Goal: Task Accomplishment & Management: Manage account settings

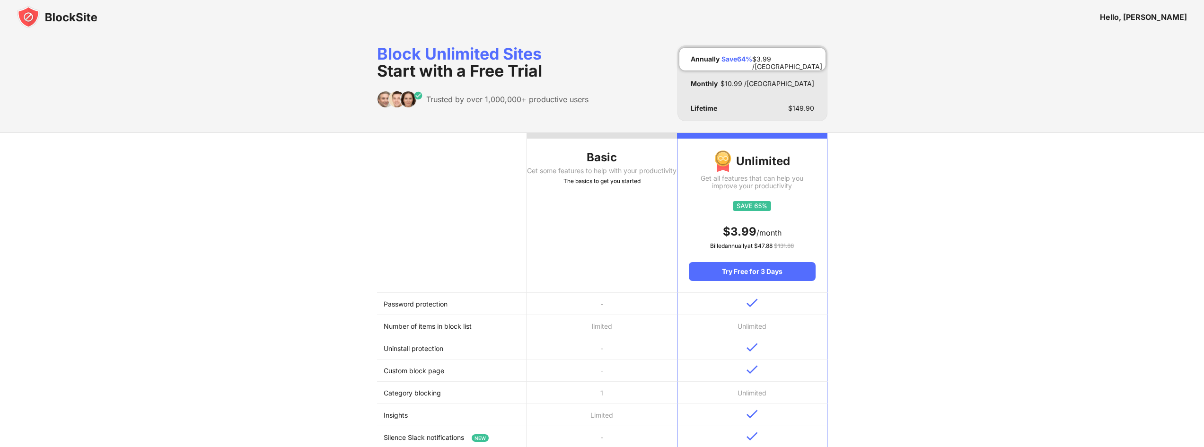
click at [61, 17] on img at bounding box center [57, 17] width 80 height 23
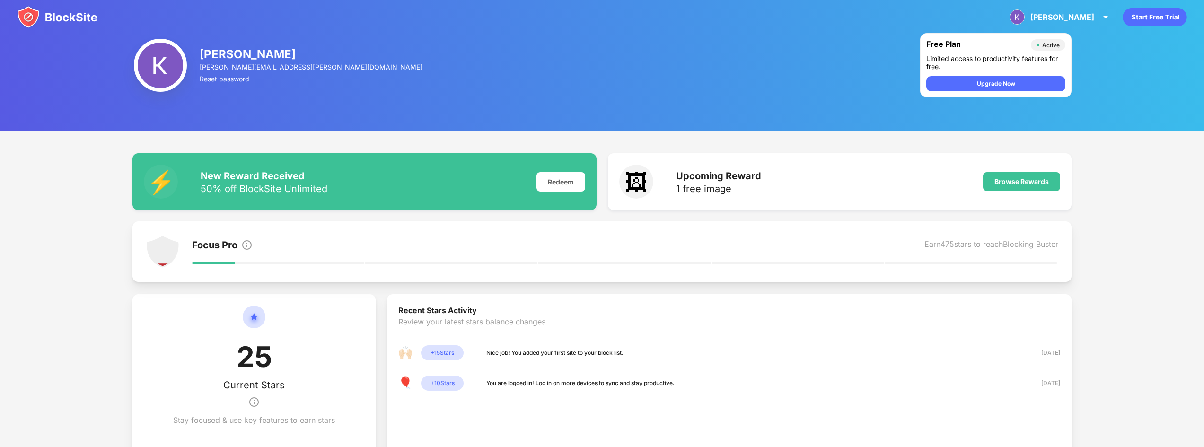
click at [1071, 23] on div "[PERSON_NAME] View Account Insights Premium Rewards Settings Support Log Out" at bounding box center [1060, 17] width 113 height 23
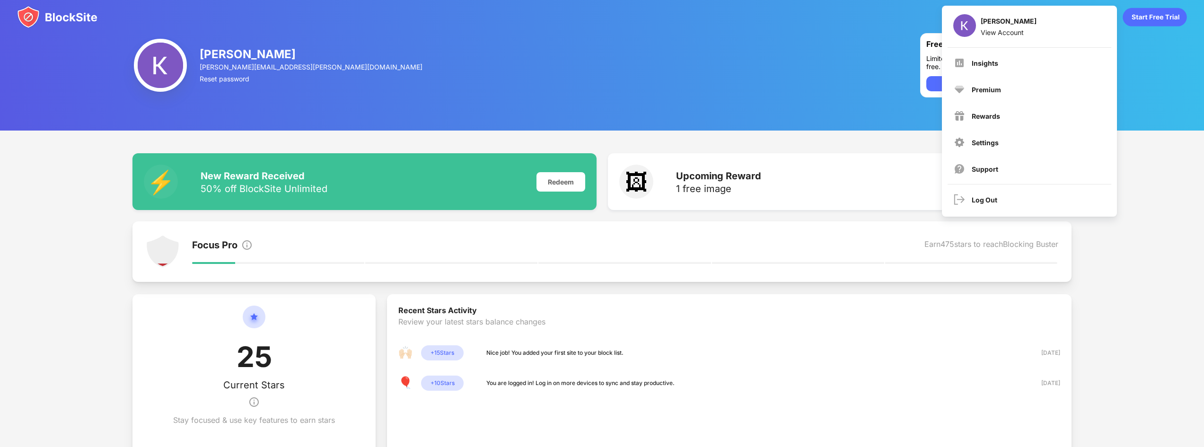
click at [996, 64] on div "Insights" at bounding box center [984, 63] width 26 height 8
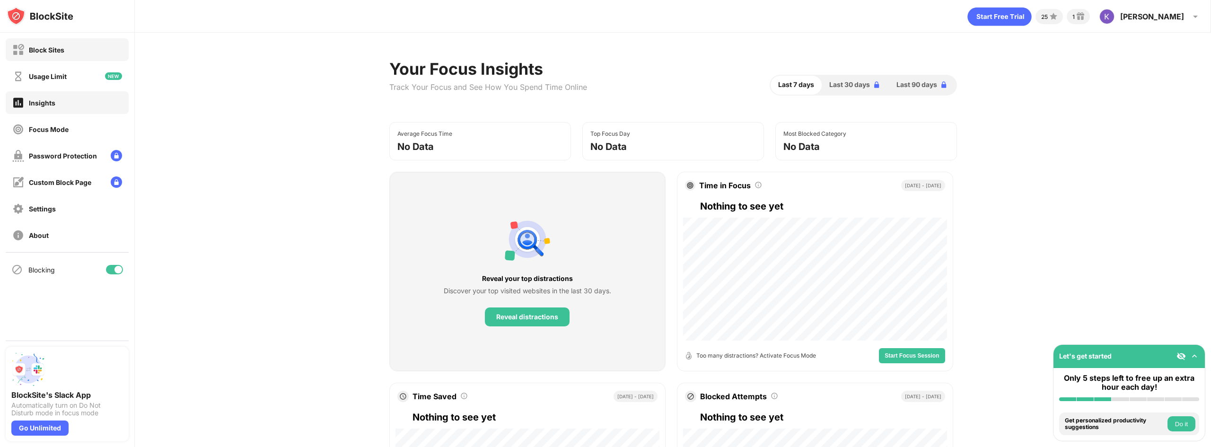
click at [79, 44] on div "Block Sites" at bounding box center [67, 49] width 123 height 23
